Goal: Information Seeking & Learning: Learn about a topic

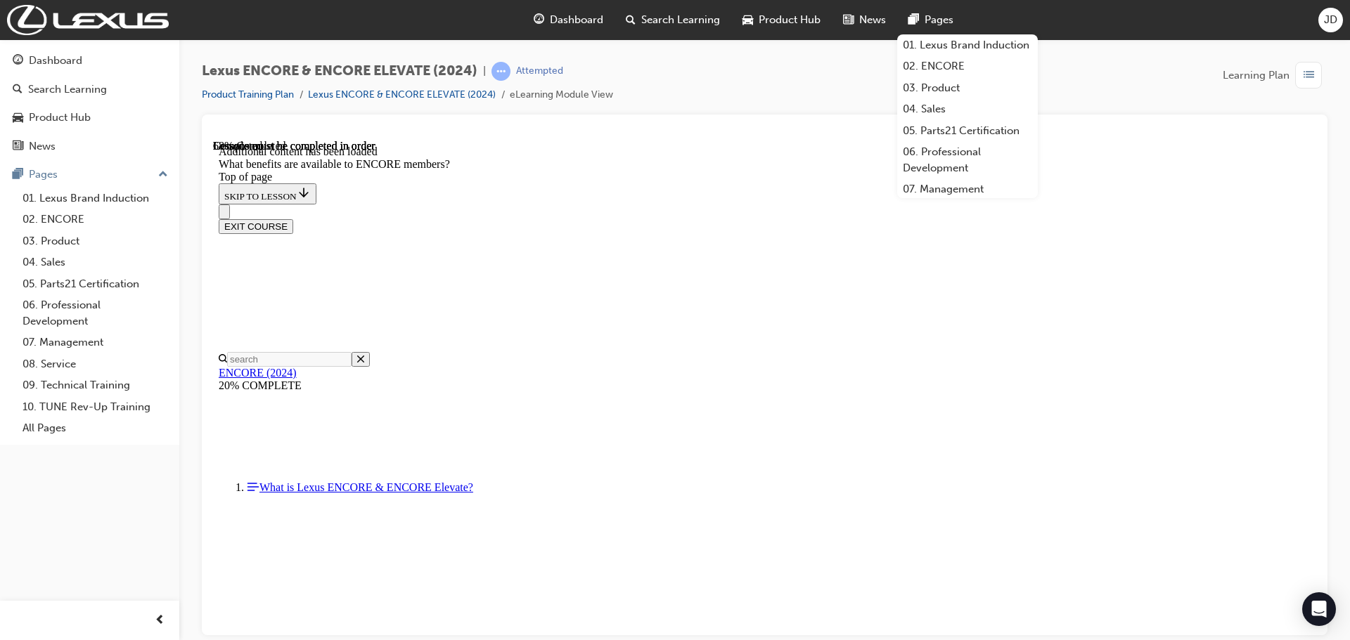
scroll to position [2107, 0]
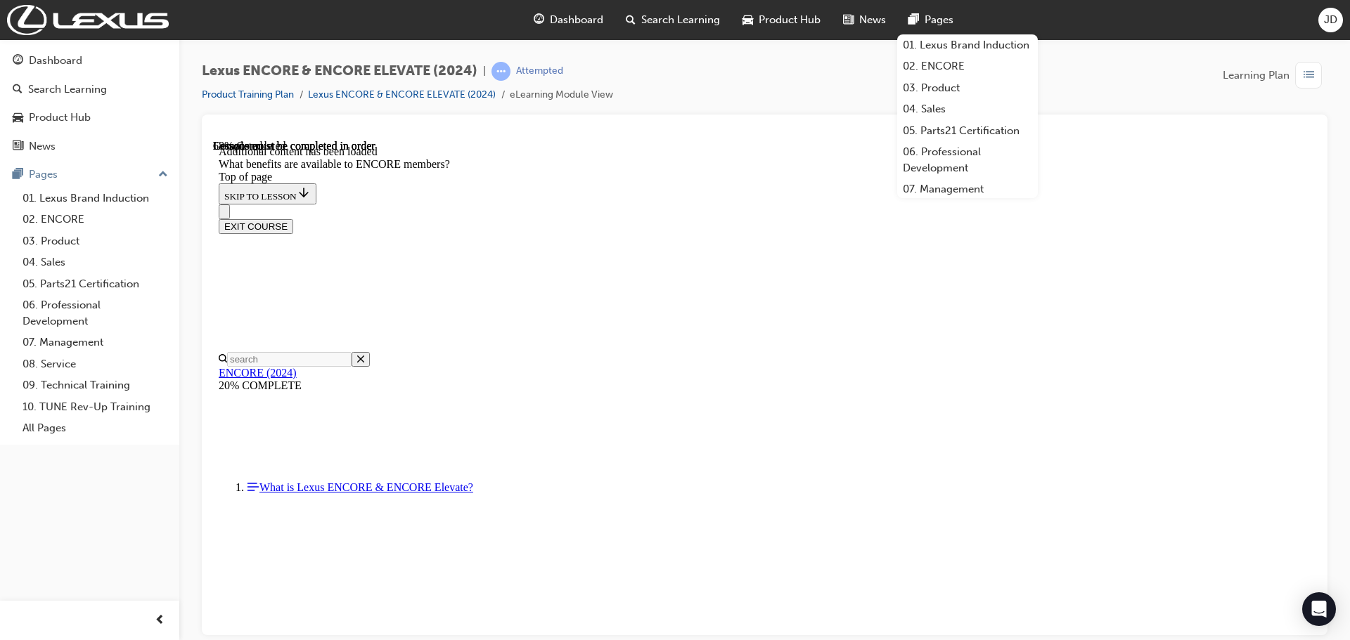
drag, startPoint x: 943, startPoint y: 292, endPoint x: 825, endPoint y: 292, distance: 117.4
